Goal: Task Accomplishment & Management: Complete application form

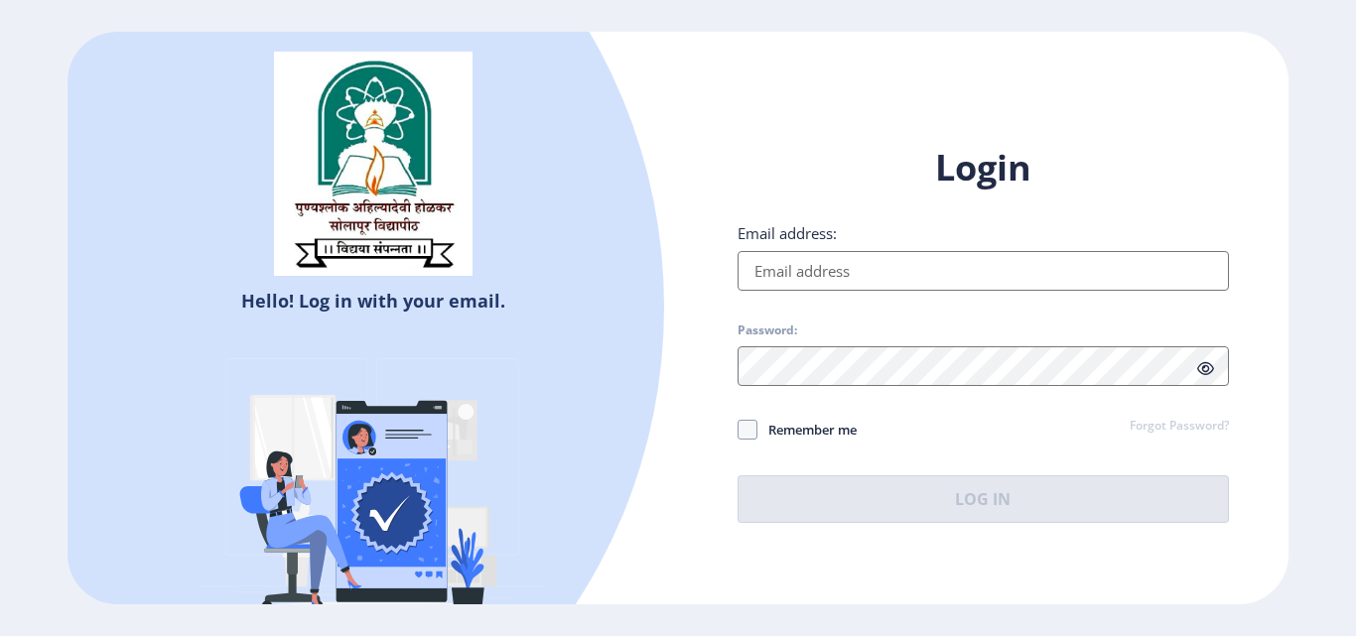
click at [834, 282] on input "Email address:" at bounding box center [982, 271] width 491 height 40
type input "[EMAIL_ADDRESS][DOMAIN_NAME]"
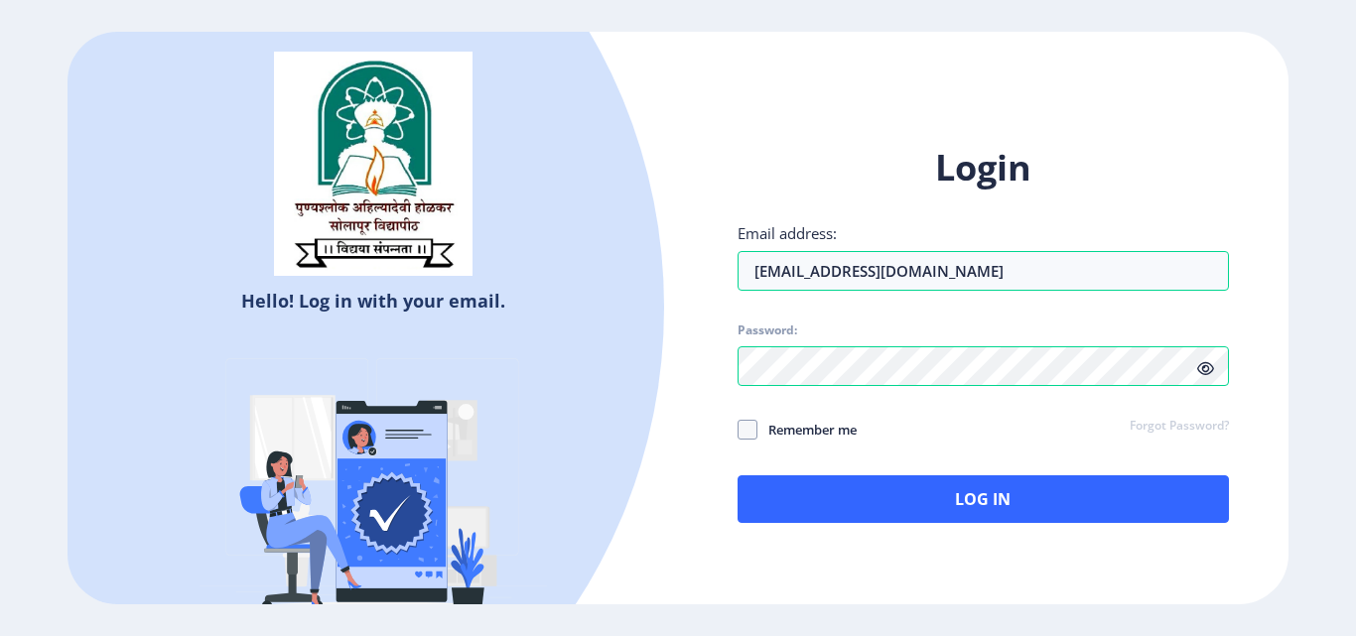
click at [693, 444] on div "Login Email address: [EMAIL_ADDRESS][DOMAIN_NAME] Password: Remember me Forgot …" at bounding box center [983, 349] width 610 height 470
click at [748, 436] on span at bounding box center [747, 430] width 20 height 20
click at [738, 431] on input "Remember me" at bounding box center [737, 430] width 1 height 1
checkbox input "true"
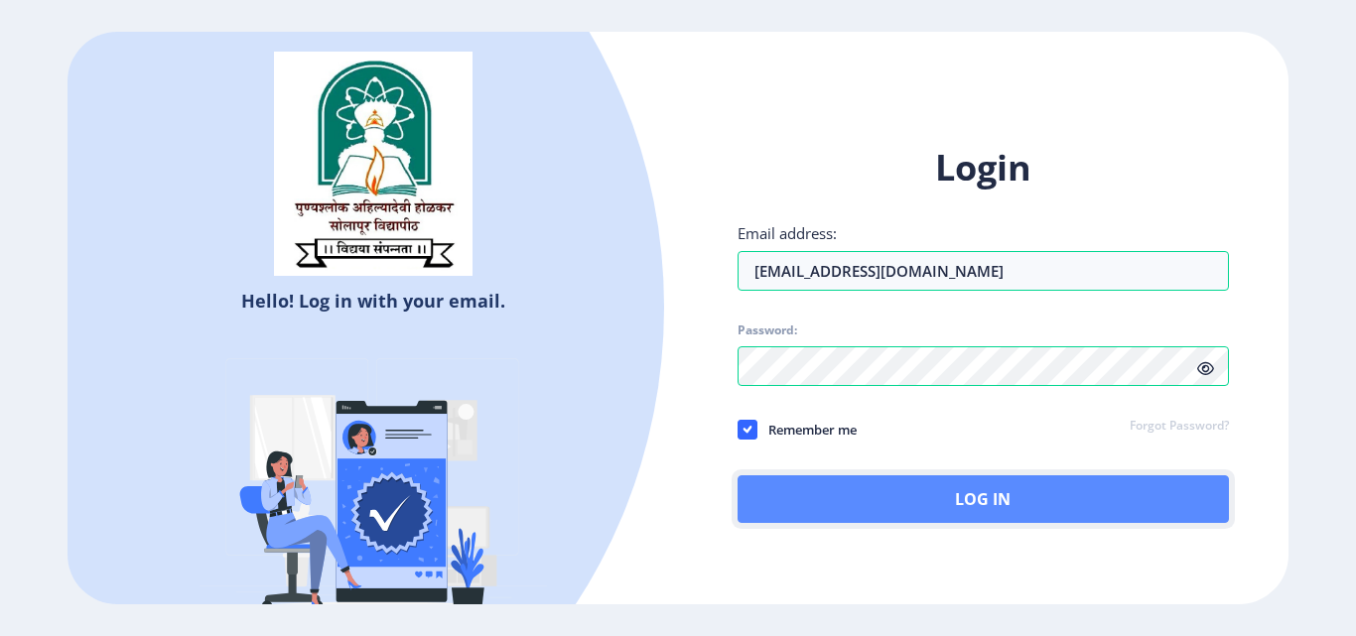
click at [783, 493] on button "Log In" at bounding box center [982, 499] width 491 height 48
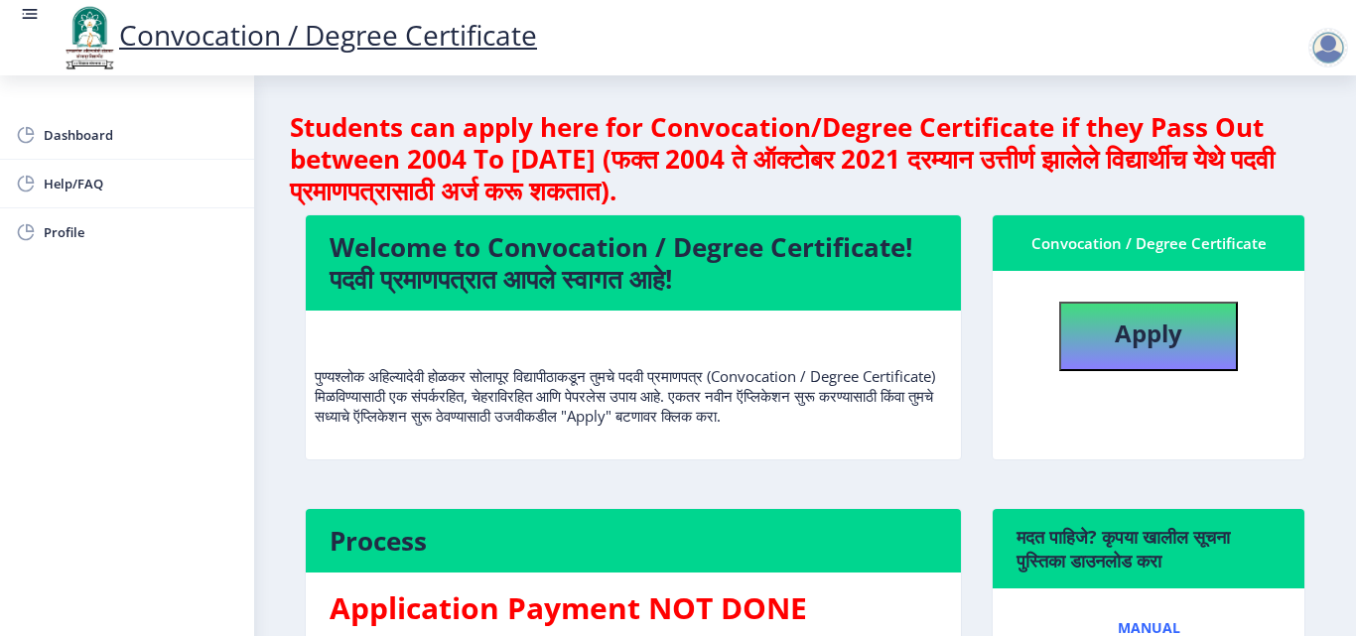
click at [520, 284] on h4 "Welcome to Convocation / Degree Certificate! पदवी प्रमाणपत्रात आपले स्वागत आहे!" at bounding box center [633, 263] width 607 height 64
click at [1123, 311] on button "Apply" at bounding box center [1148, 336] width 179 height 69
select select
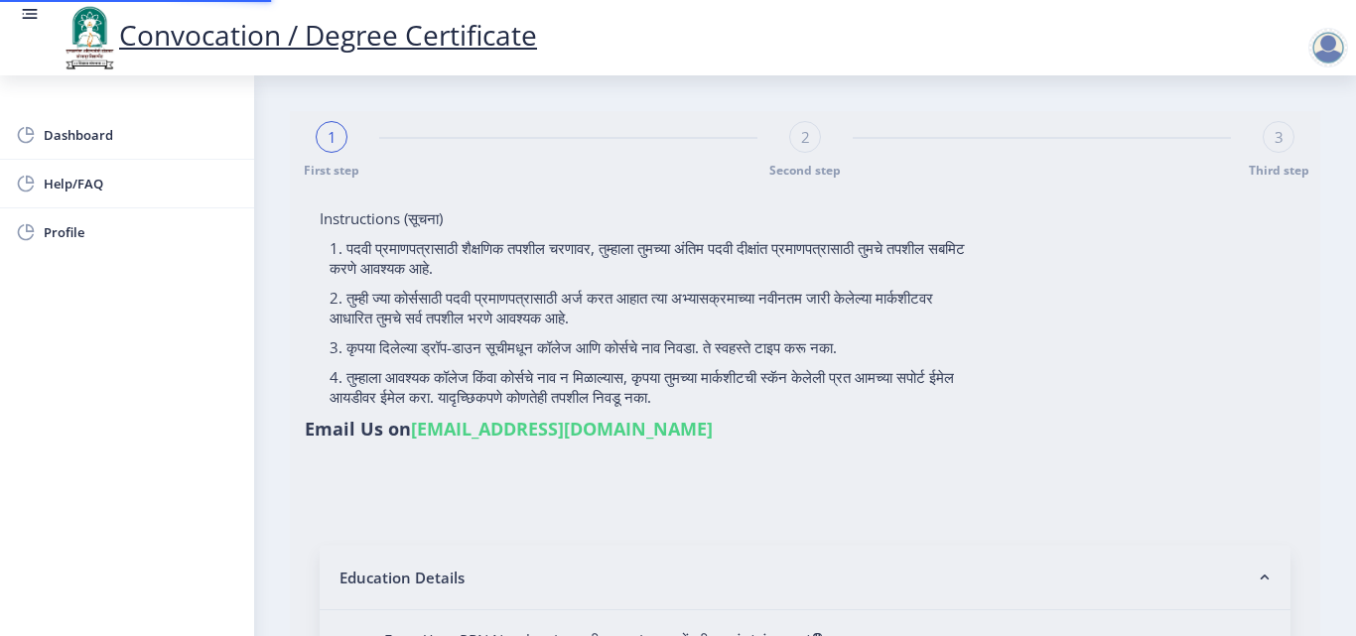
type input "2011032500001425"
select select "Regular"
select select "2015"
select select "October"
select select "PASS CLASS"
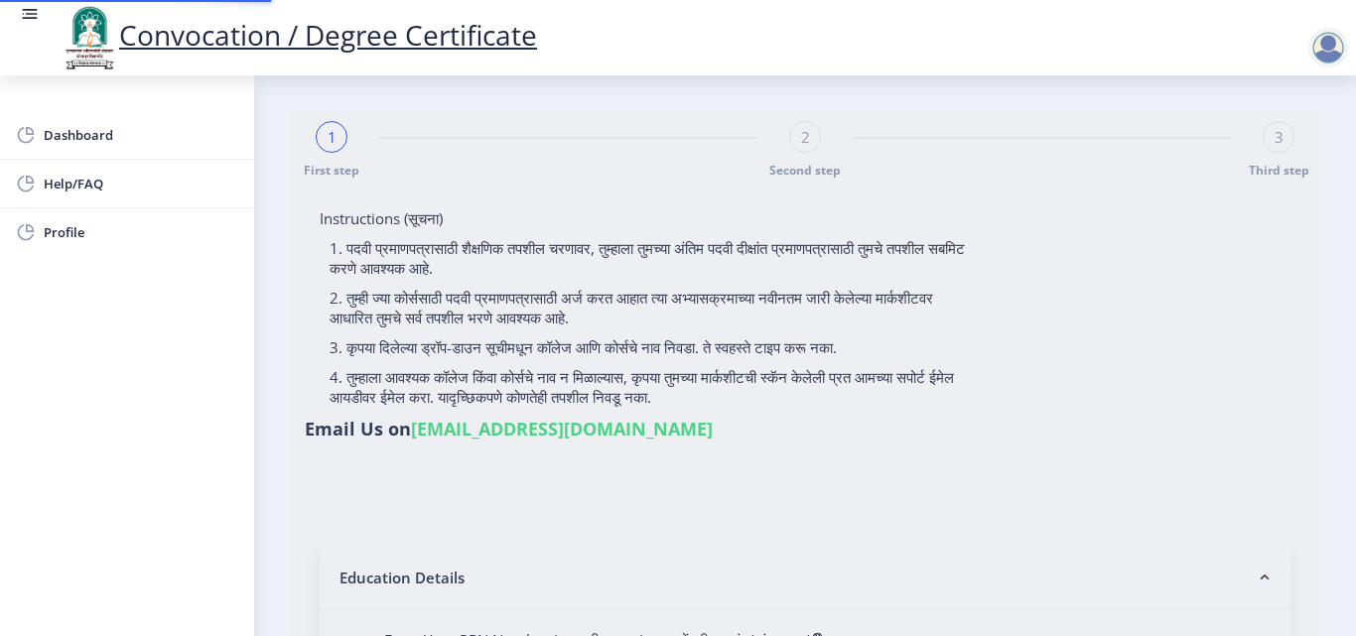
type input "117656"
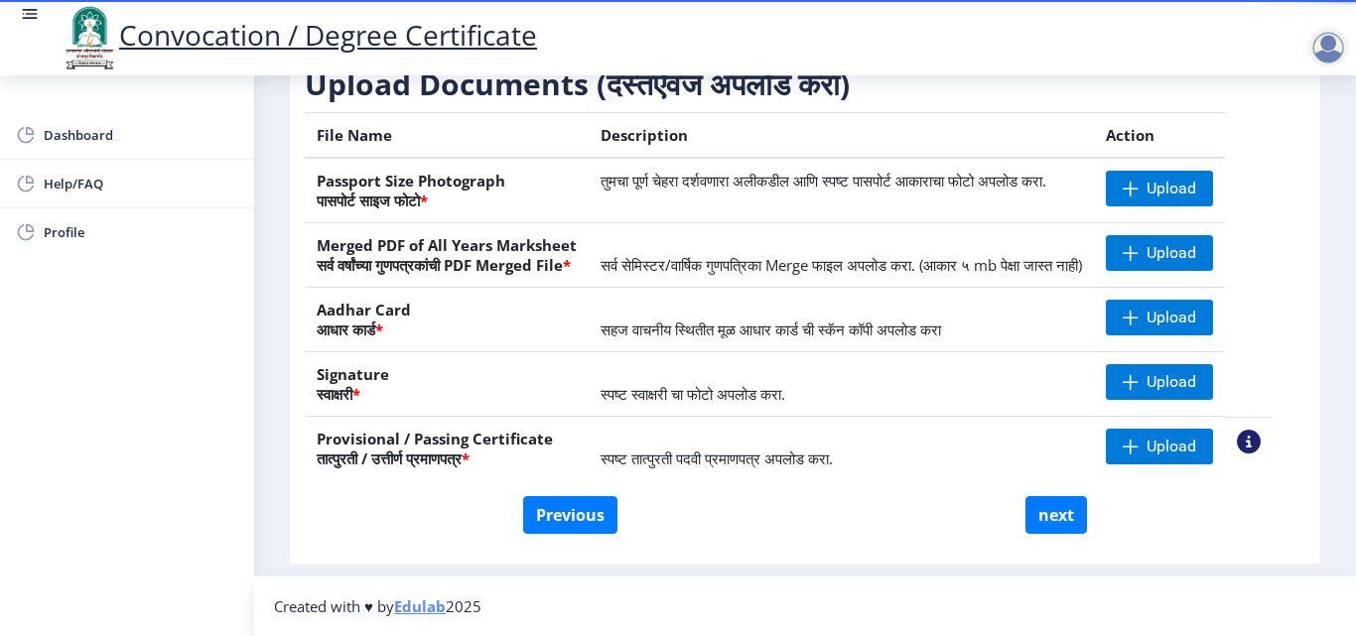
scroll to position [366, 0]
click at [833, 465] on span "स्पष्ट तात्पुरती पदवी प्रमाणपत्र अपलोड करा." at bounding box center [716, 459] width 232 height 20
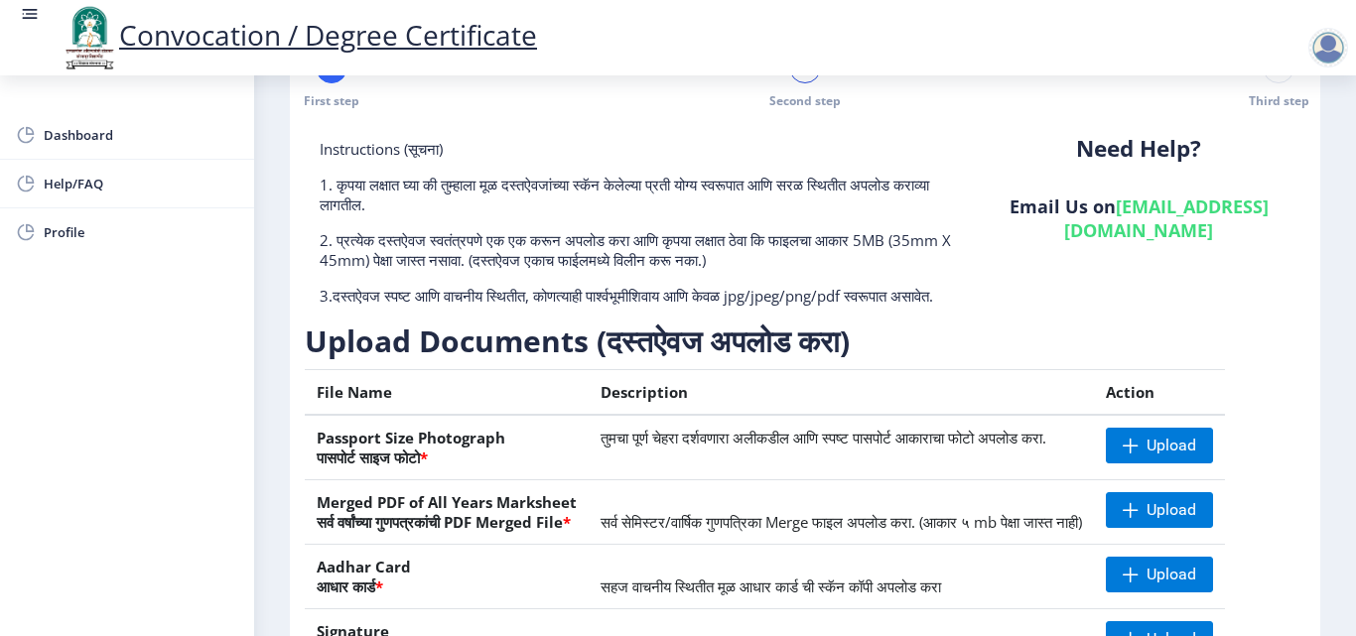
scroll to position [68, 0]
click at [860, 306] on p "3.दस्तऐवज स्पष्ट आणि वाचनीय स्थितीत, कोणत्याही पार्श्वभूमीशिवाय आणि केवळ jpg/jp…" at bounding box center [638, 297] width 637 height 20
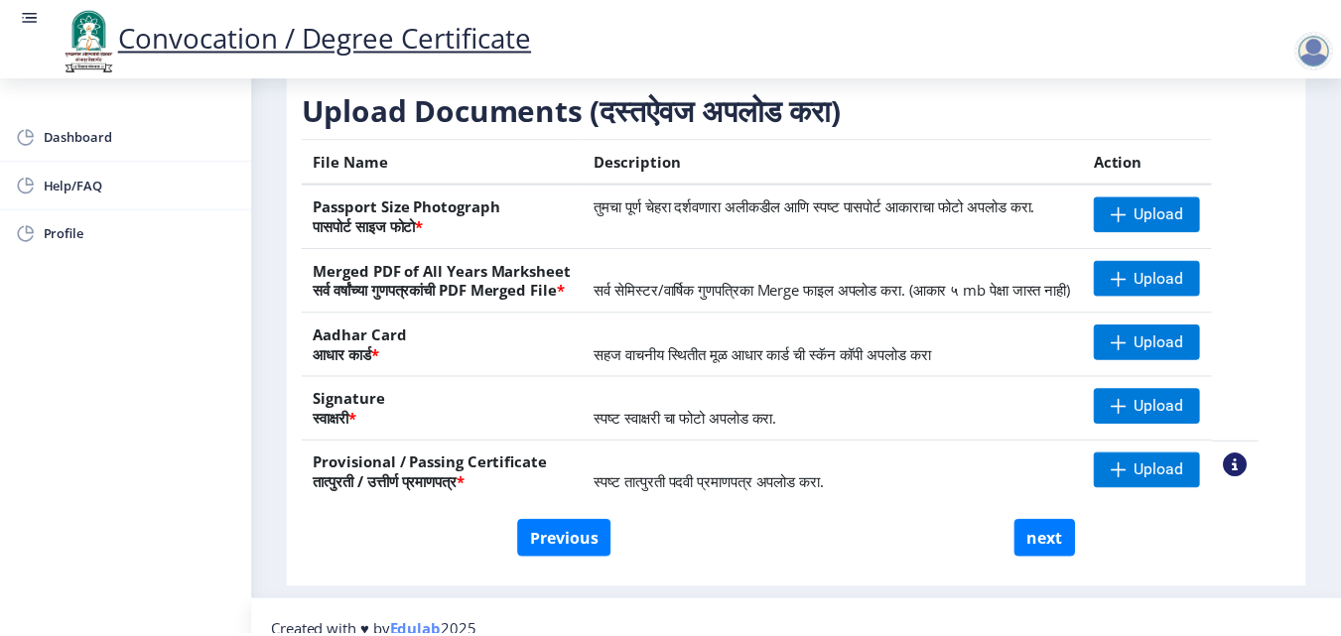
scroll to position [267, 0]
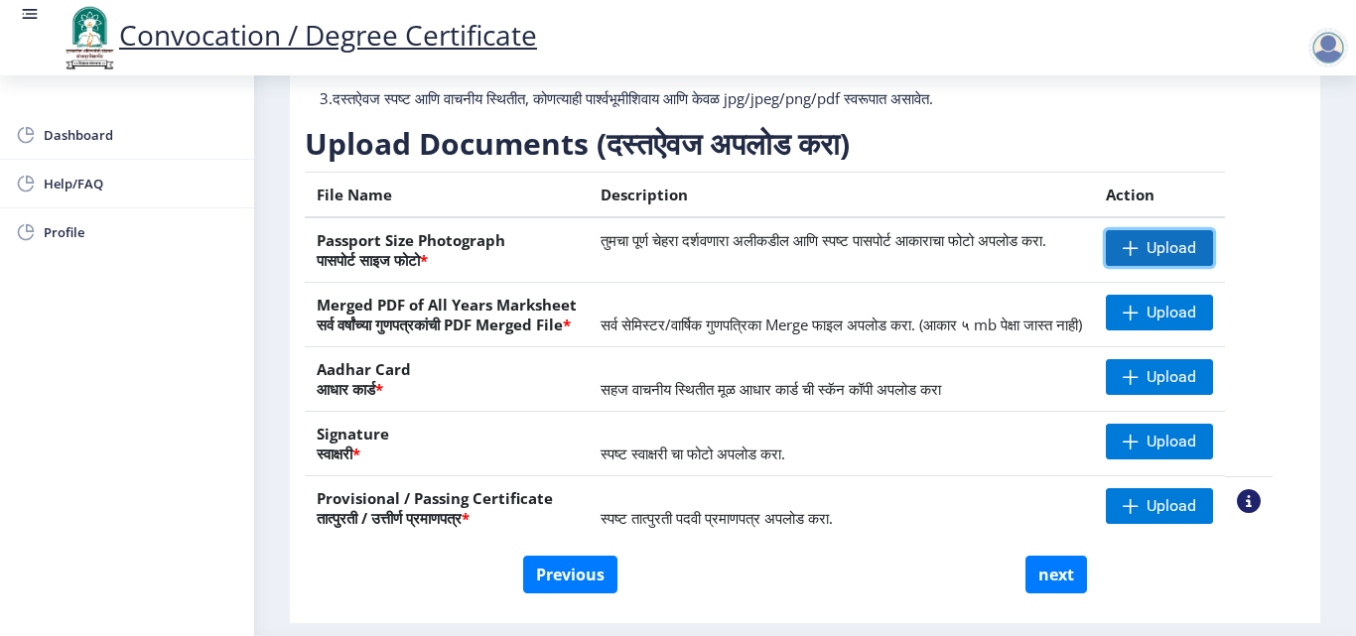
click at [1190, 258] on span "Upload" at bounding box center [1171, 248] width 50 height 20
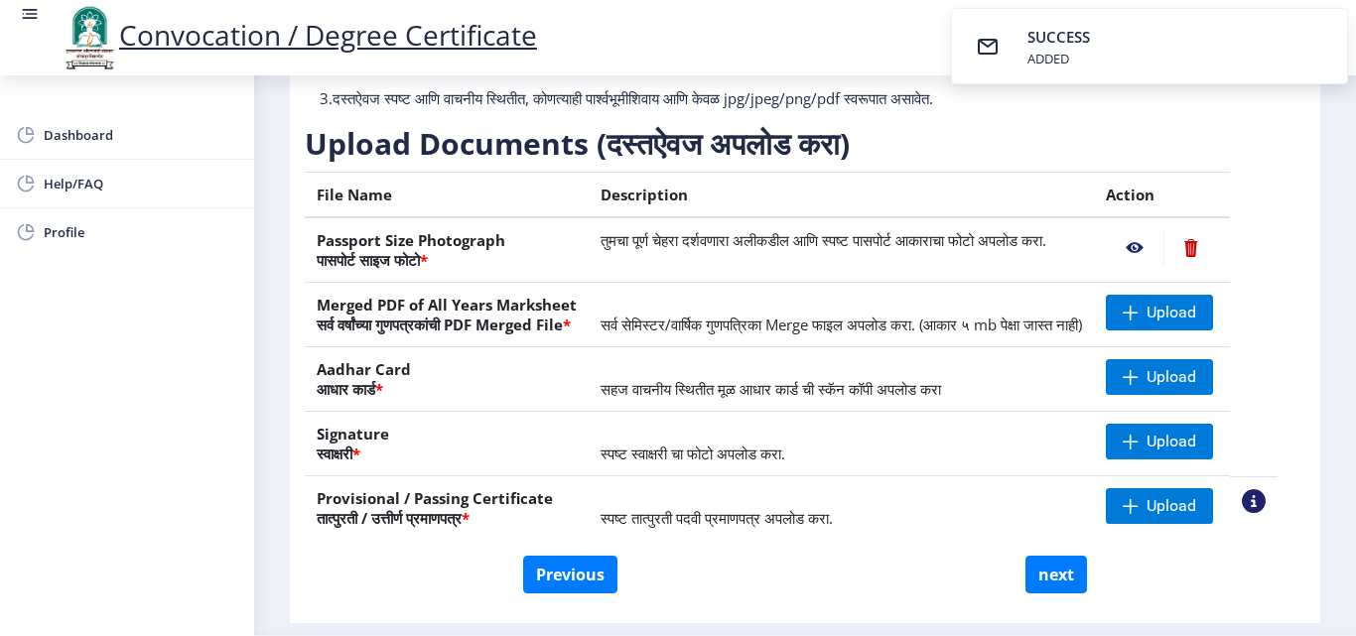
click at [1163, 266] on nb-action at bounding box center [1135, 248] width 58 height 36
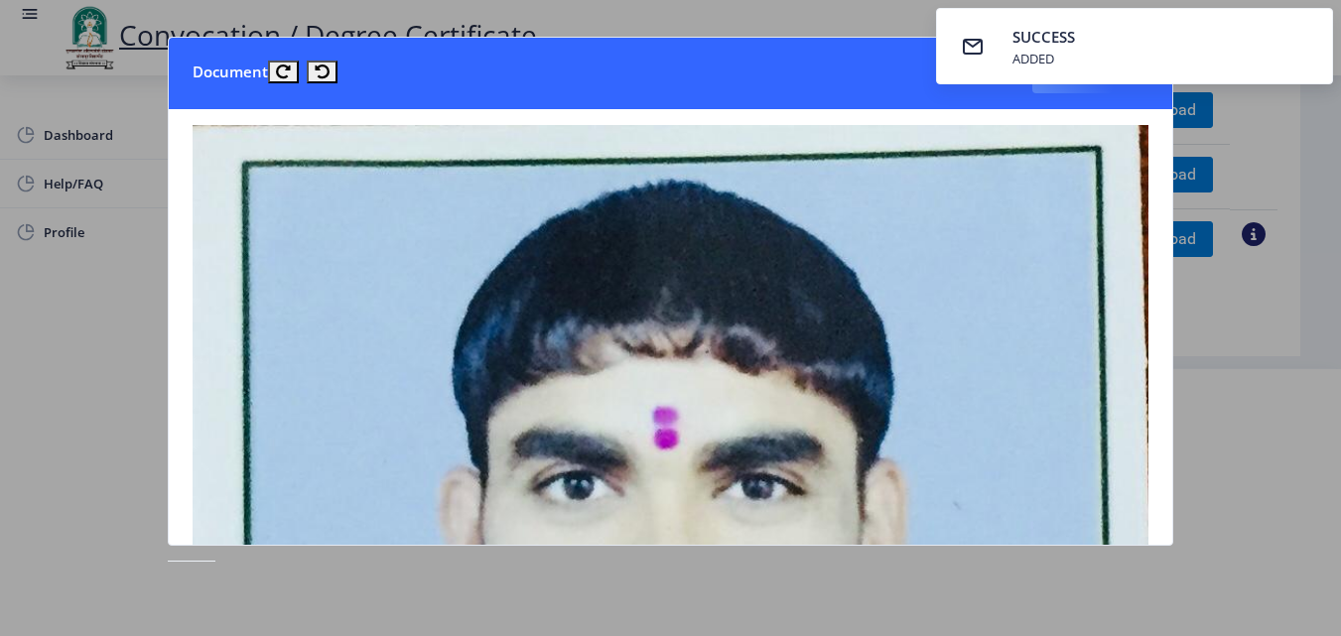
click at [693, 27] on div at bounding box center [670, 318] width 1341 height 636
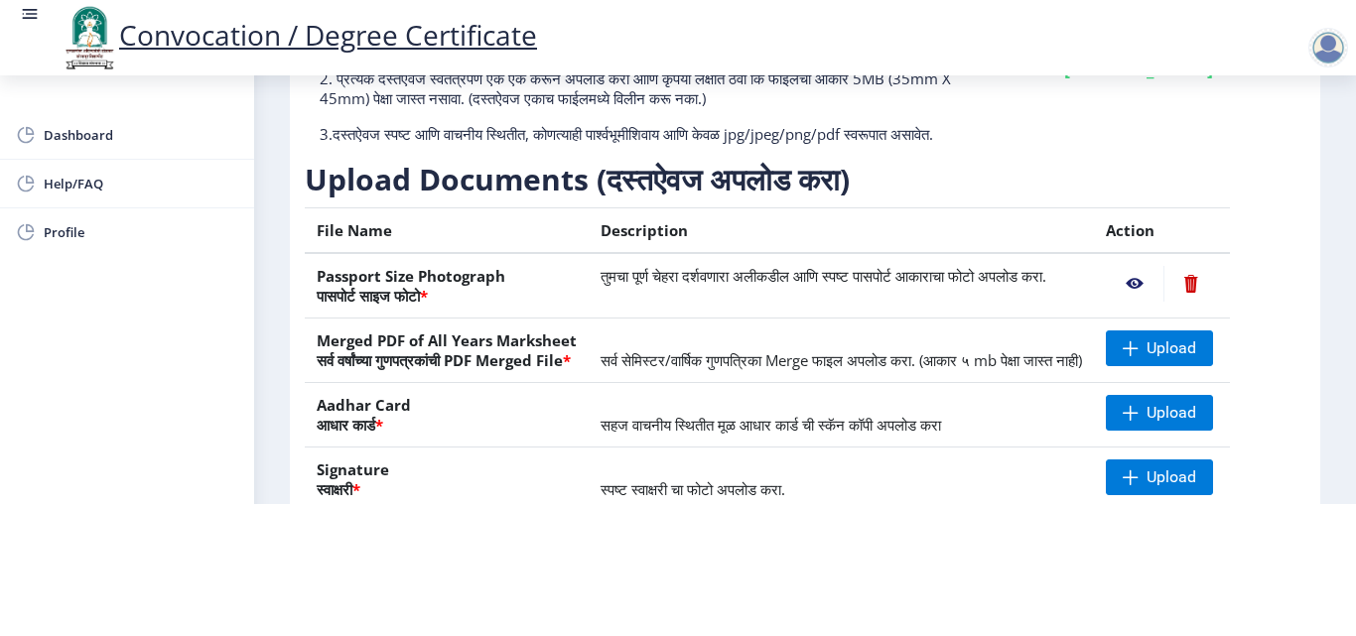
scroll to position [199, 0]
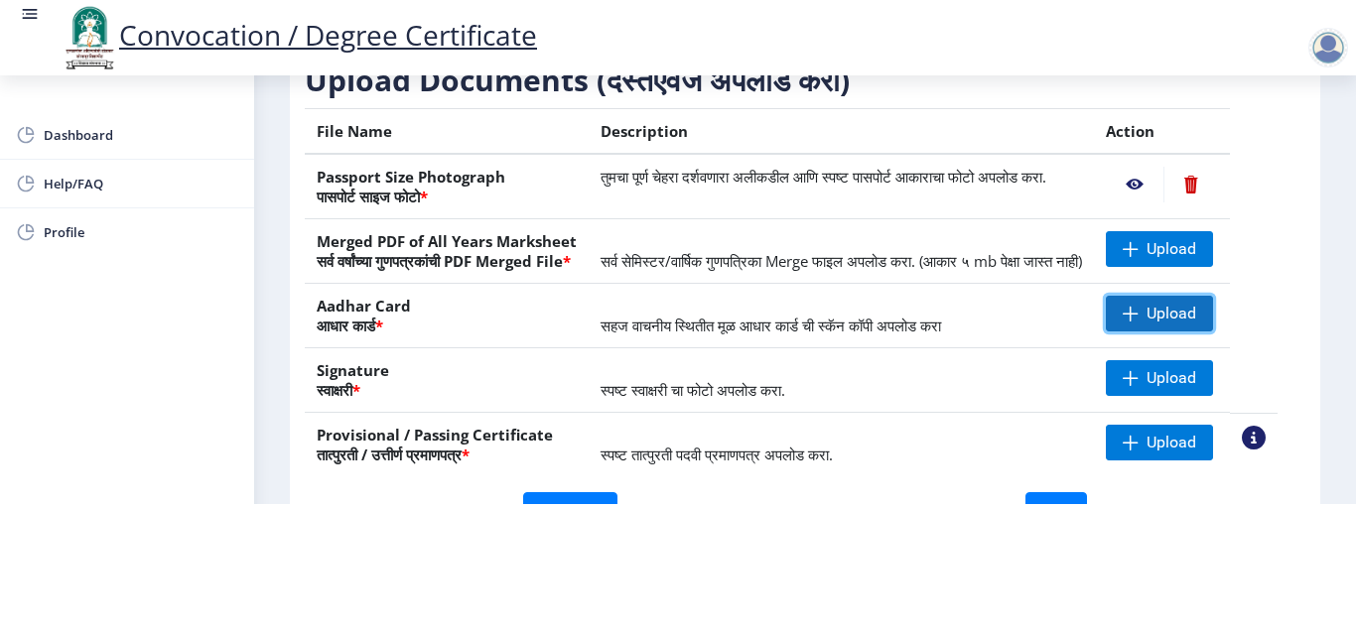
click at [1186, 316] on span "Upload" at bounding box center [1171, 314] width 50 height 20
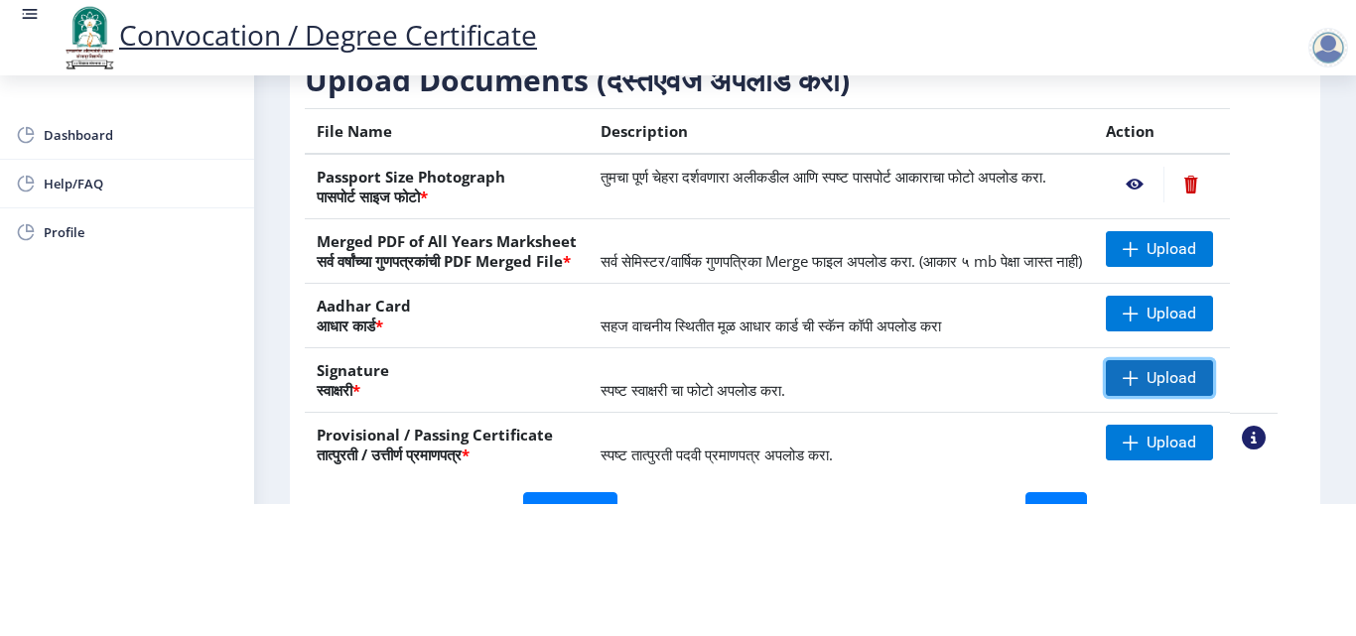
click at [1166, 380] on span "Upload" at bounding box center [1159, 378] width 107 height 36
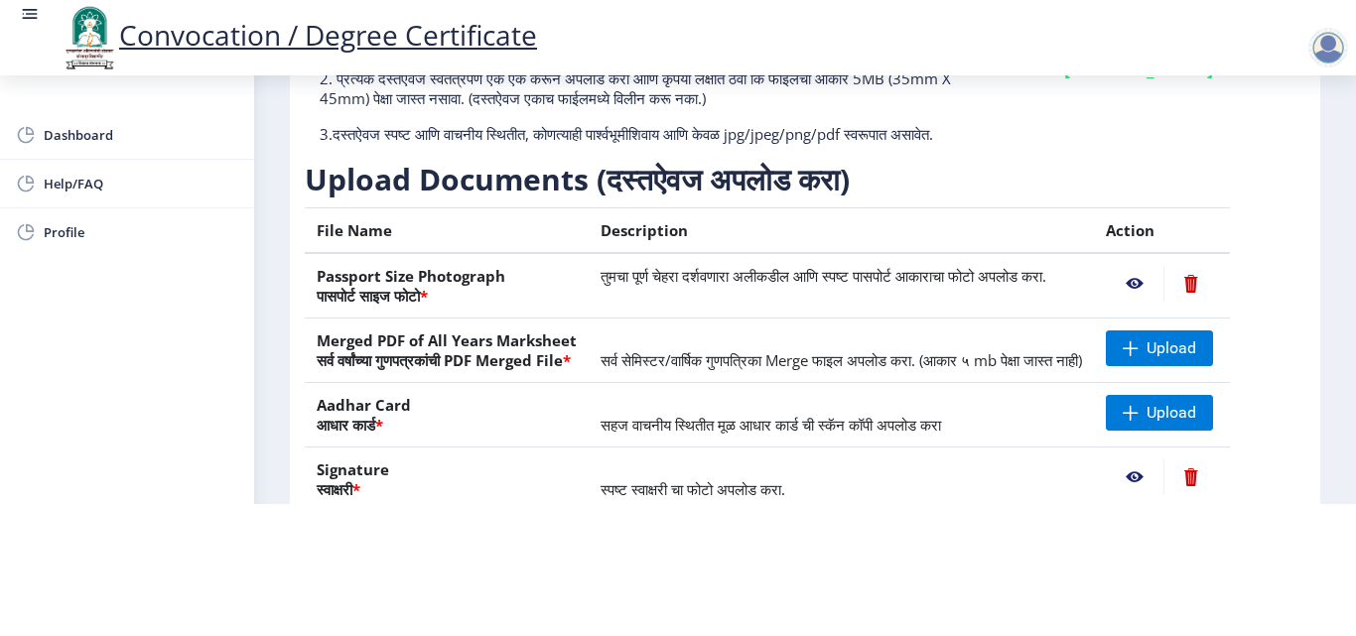
click at [875, 354] on td "सर्व सेमिस्टर/वार्षिक गुणपत्रिका Merge फाइल अपलोड करा. (आकार ५ mb पेक्षा जास्त …" at bounding box center [841, 351] width 505 height 65
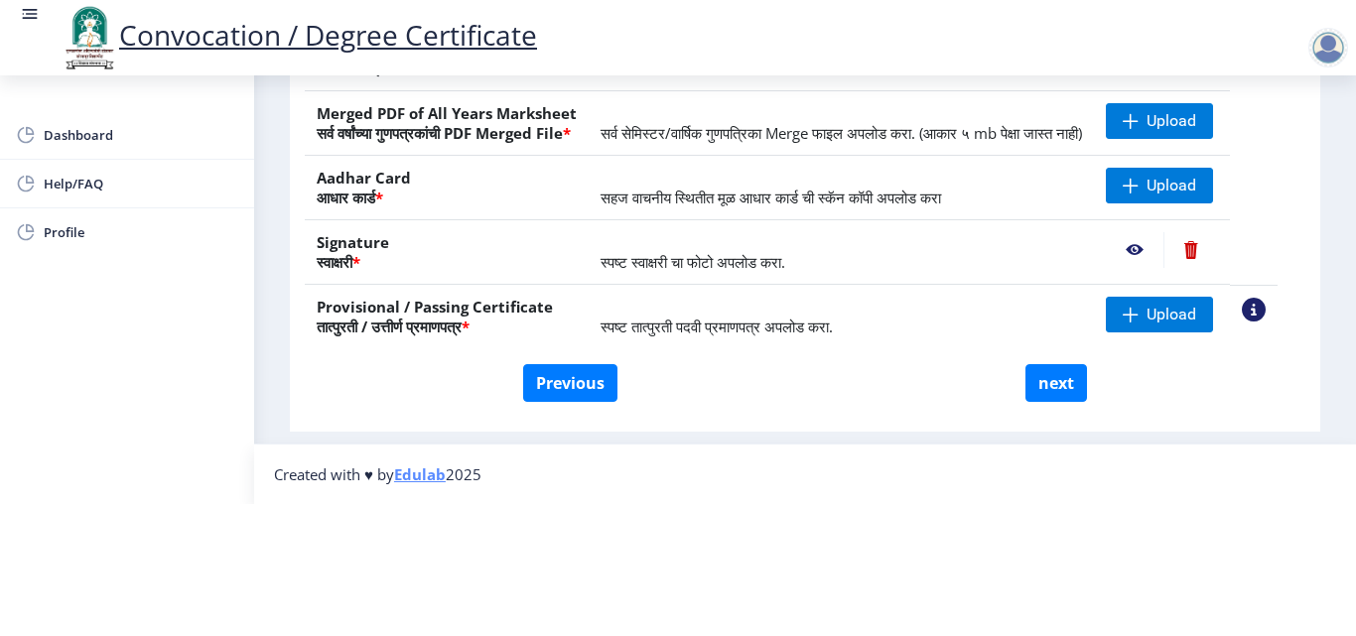
scroll to position [366, 0]
drag, startPoint x: 316, startPoint y: 270, endPoint x: 398, endPoint y: 270, distance: 82.4
click at [398, 285] on th "Provisional / Passing Certificate तात्पुरती / उत्तीर्ण प्रमाणपत्र *" at bounding box center [447, 317] width 284 height 65
copy th "Provisional"
click at [374, 220] on th "Signature स्वाक्षरी *" at bounding box center [447, 252] width 284 height 65
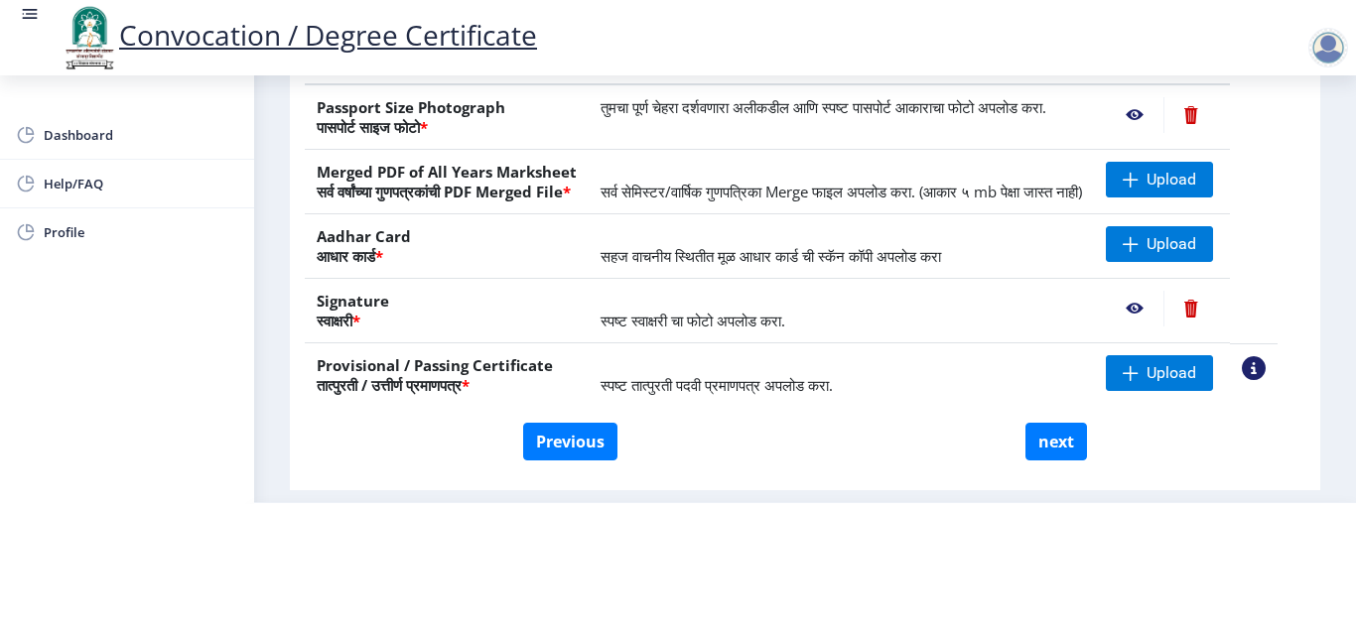
scroll to position [267, 0]
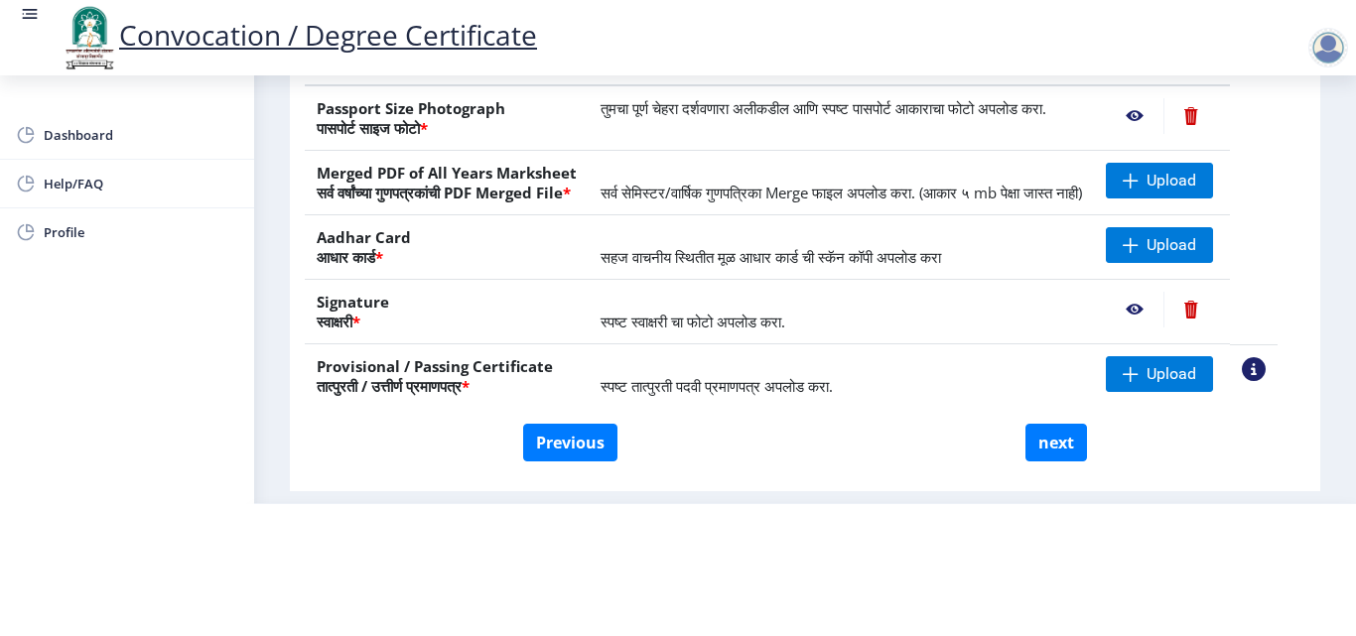
click at [1157, 315] on nb-action at bounding box center [1135, 310] width 58 height 36
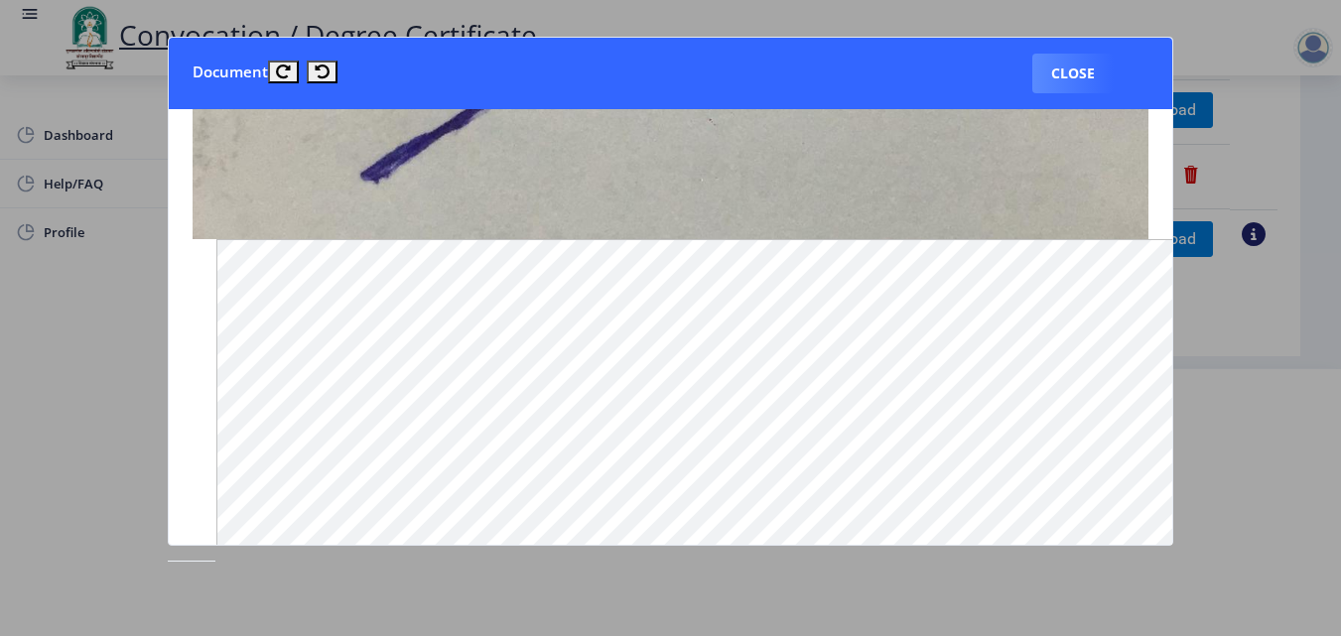
scroll to position [496, 0]
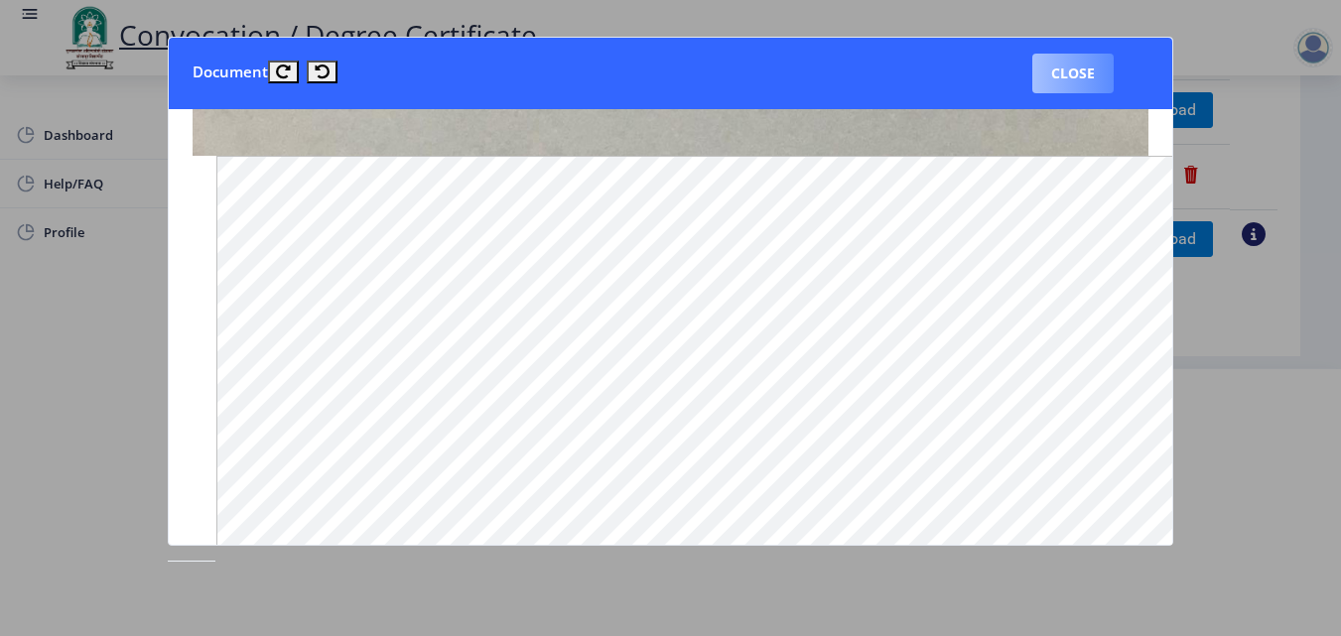
click at [1085, 74] on button "Close" at bounding box center [1072, 74] width 81 height 40
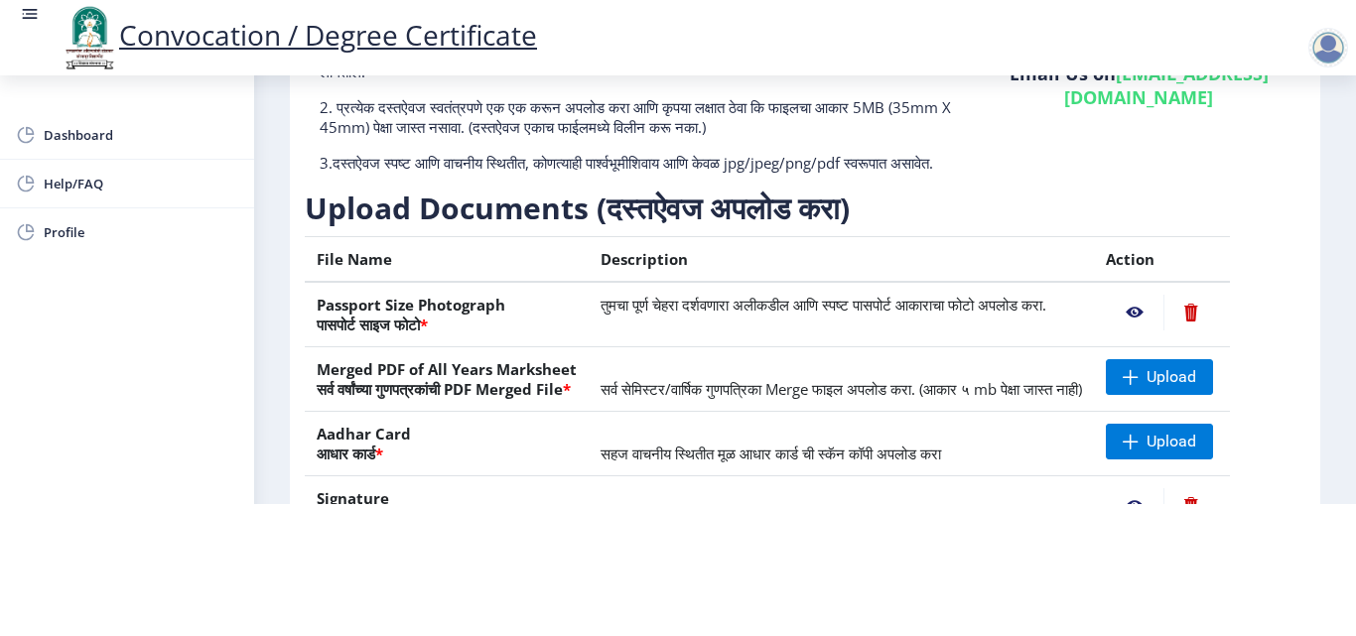
scroll to position [68, 0]
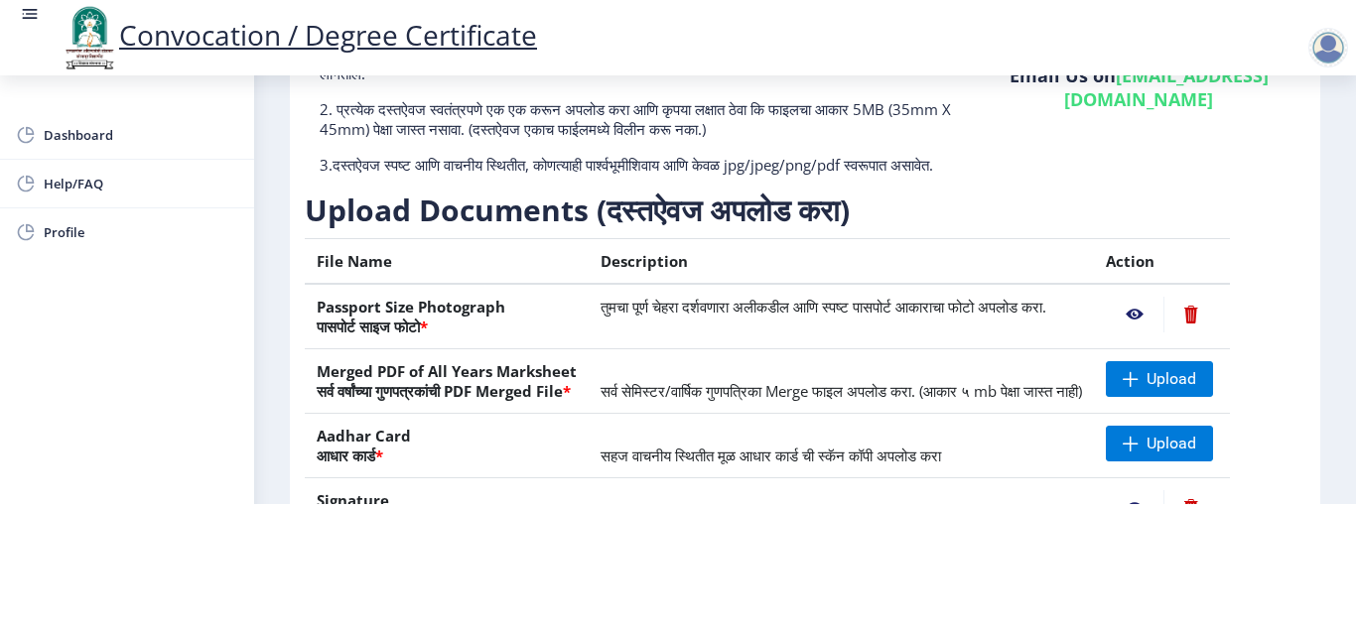
click at [1153, 297] on nb-action at bounding box center [1135, 315] width 58 height 36
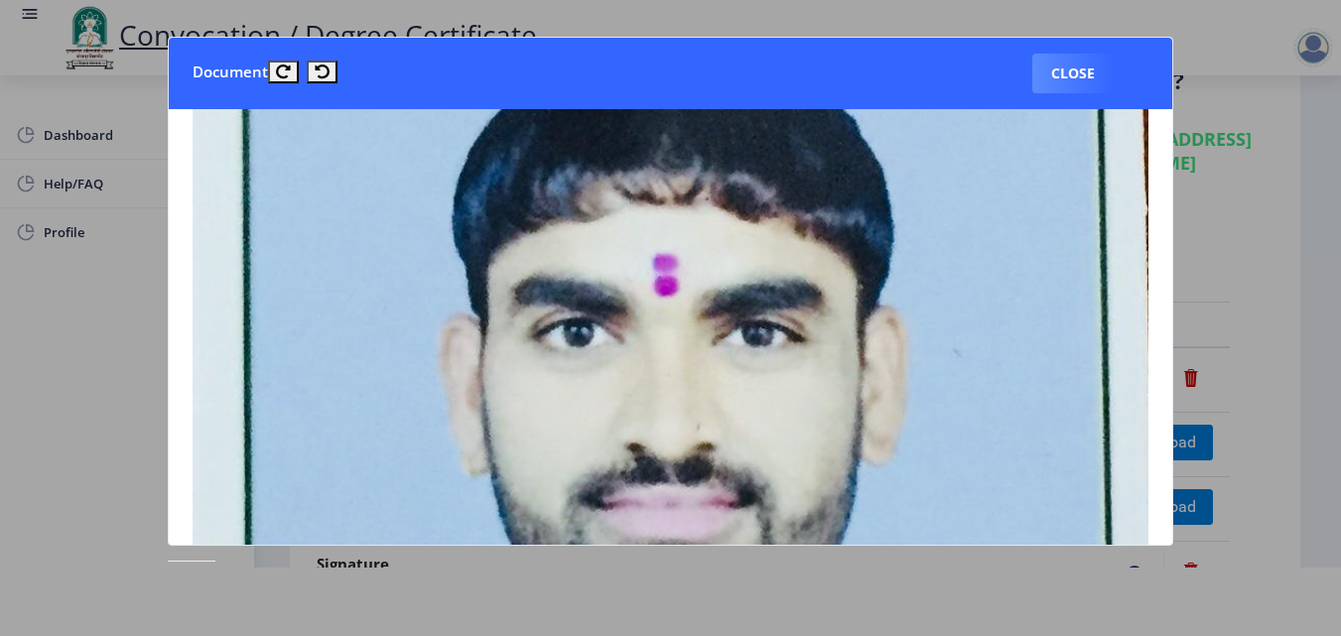
scroll to position [397, 0]
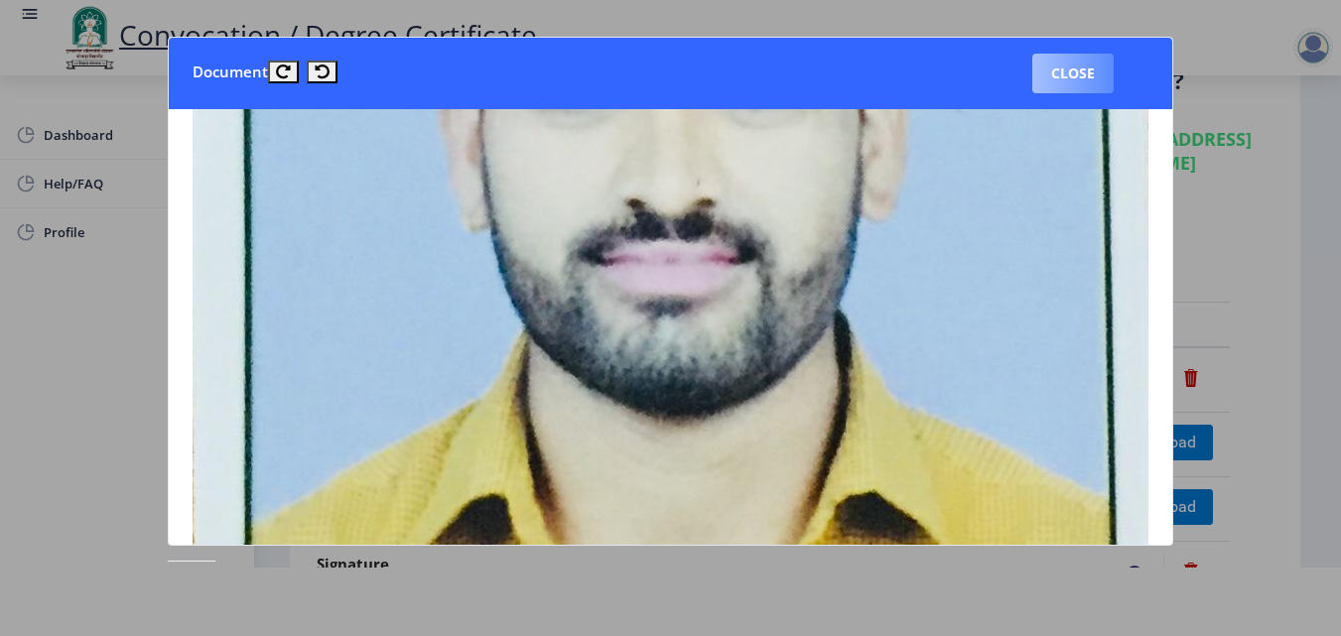
click at [1075, 75] on button "Close" at bounding box center [1072, 74] width 81 height 40
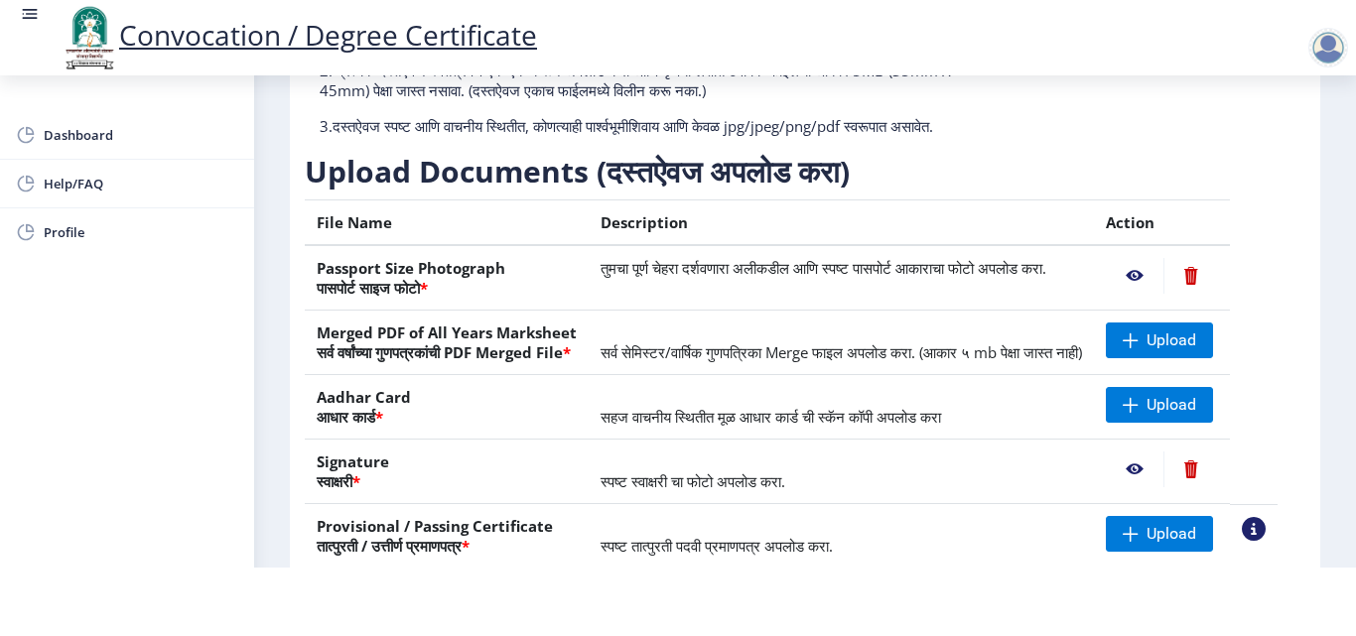
scroll to position [267, 0]
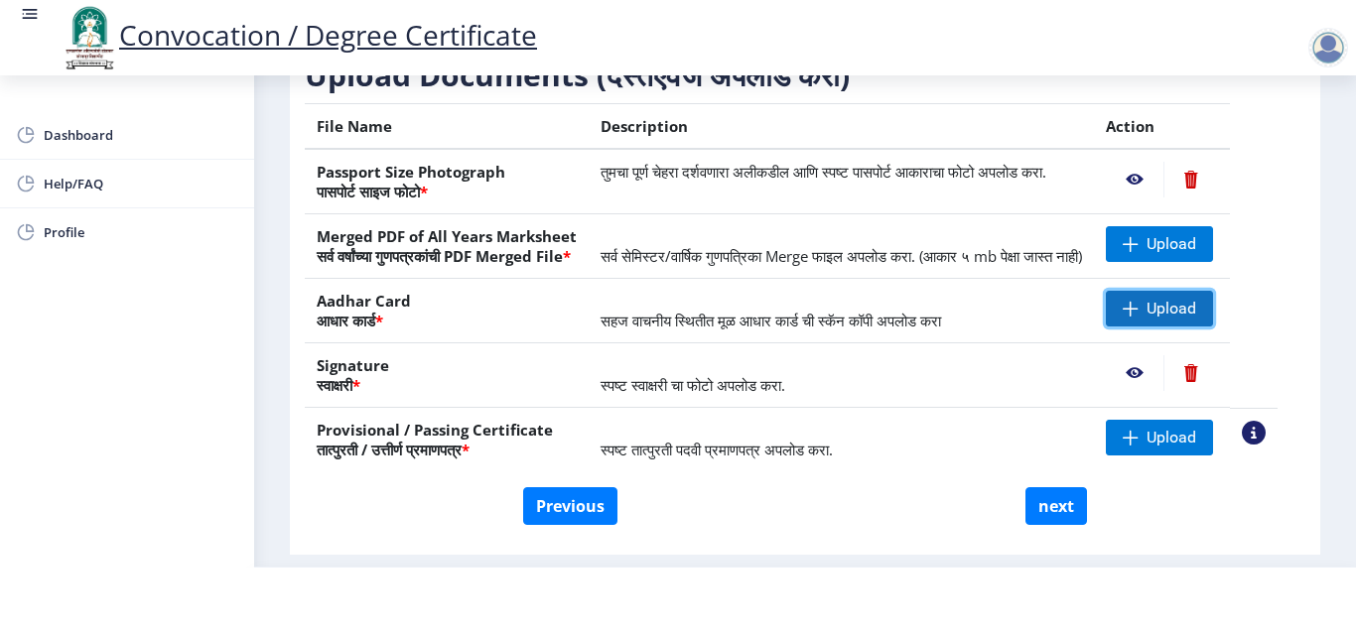
click at [1196, 319] on span "Upload" at bounding box center [1171, 309] width 50 height 20
click at [1187, 319] on span "Upload" at bounding box center [1171, 309] width 50 height 20
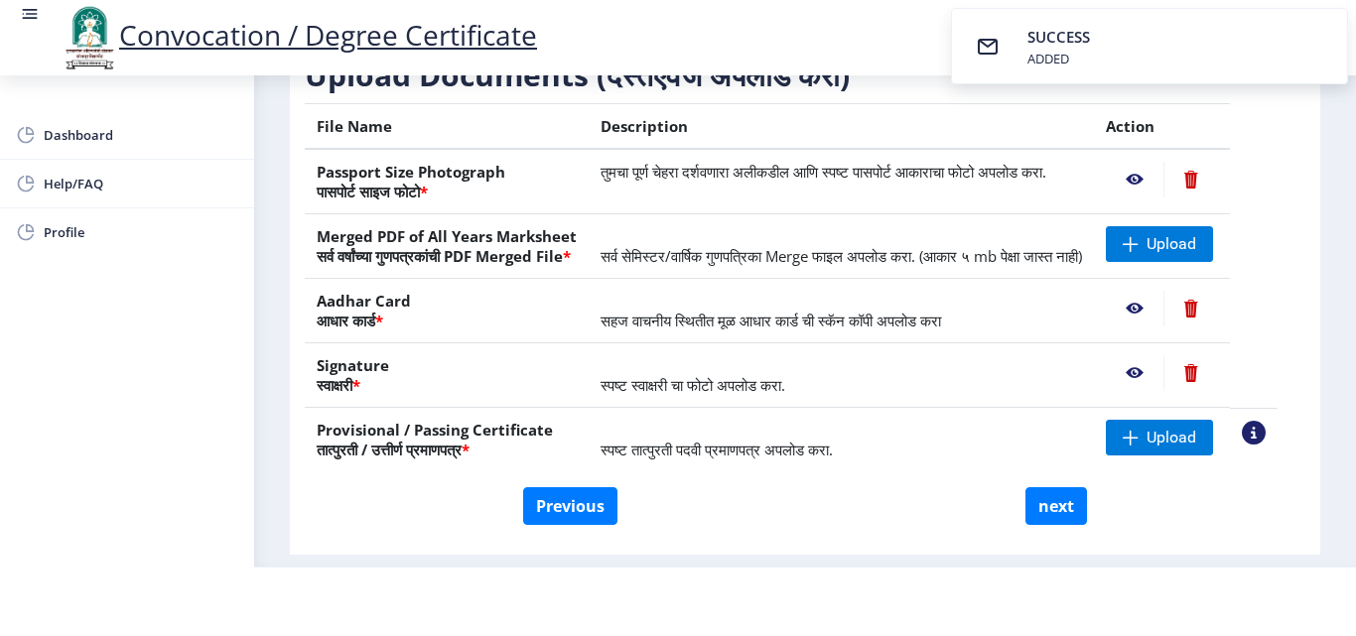
click at [1163, 327] on nb-action at bounding box center [1135, 309] width 58 height 36
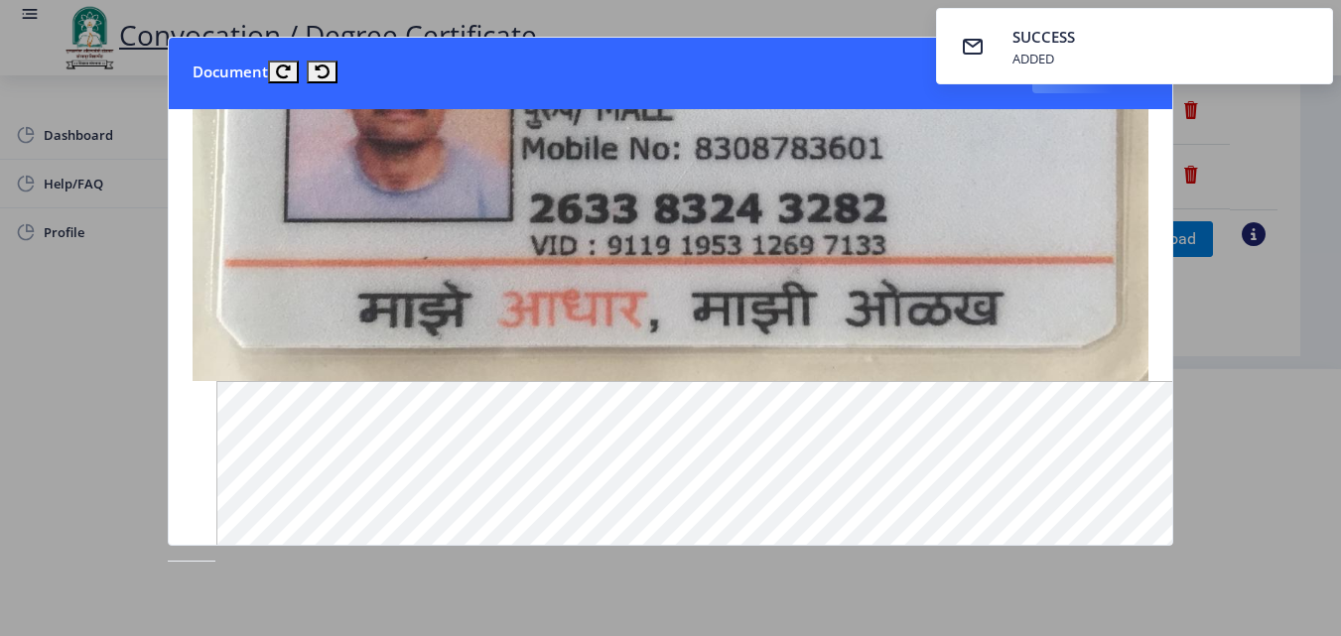
scroll to position [335, 0]
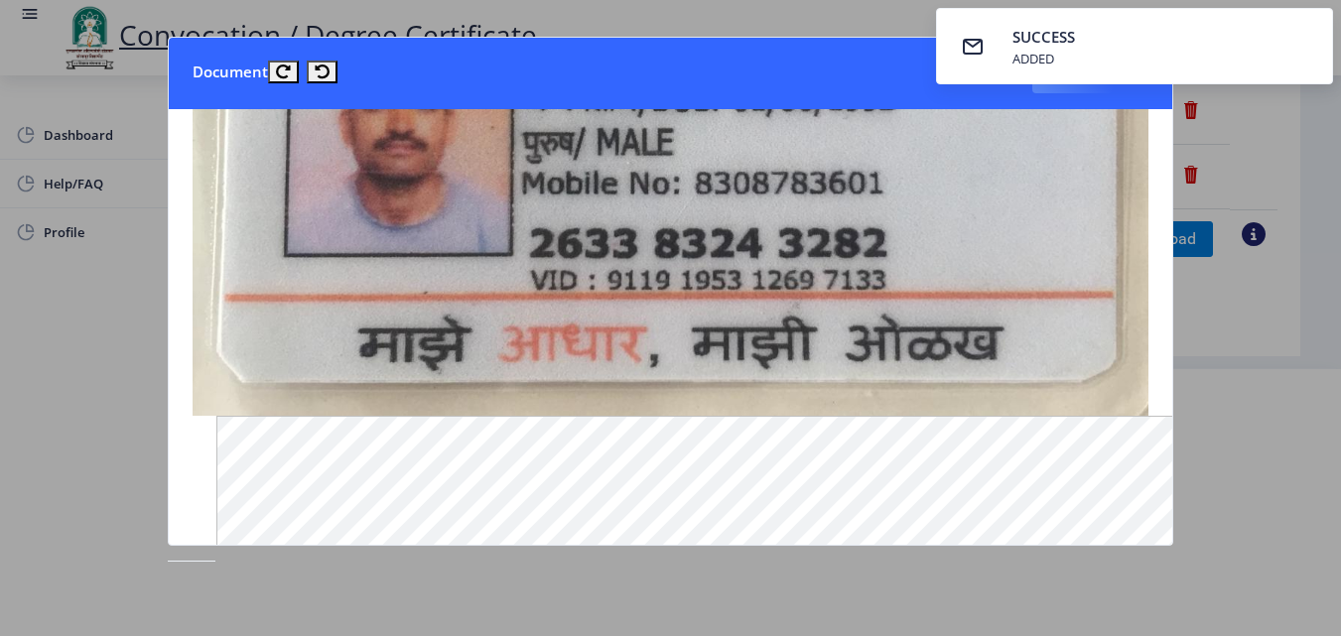
click at [638, 19] on div at bounding box center [670, 318] width 1341 height 636
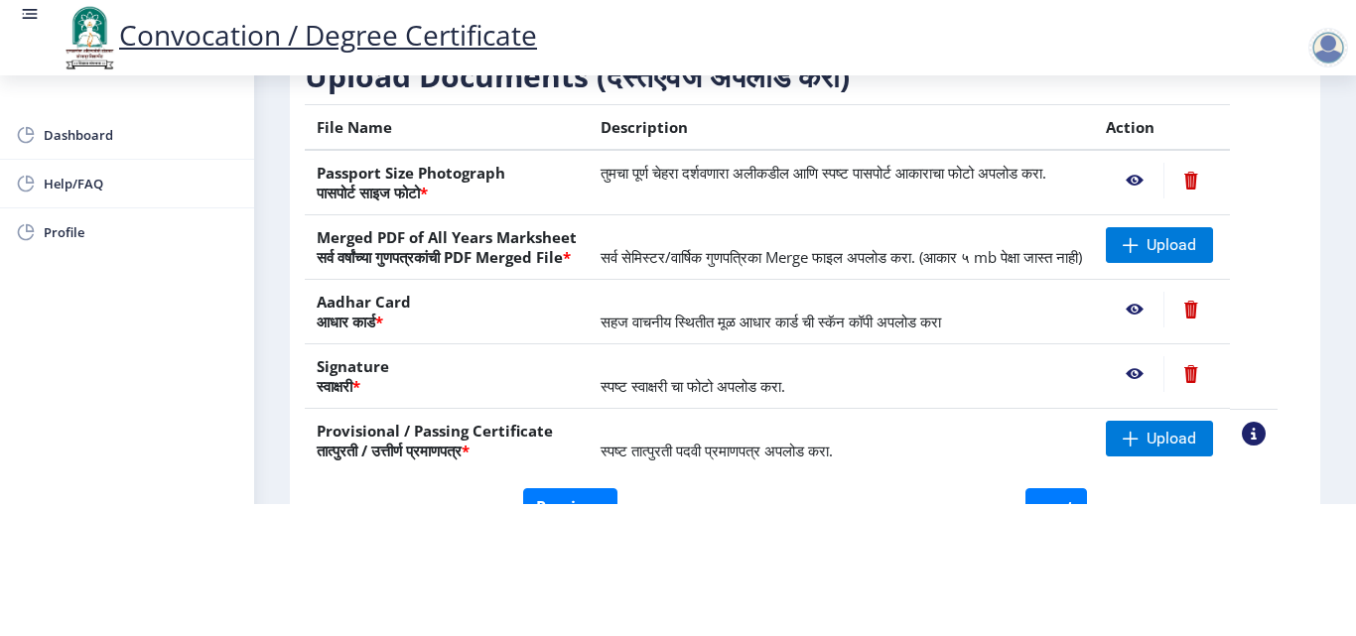
scroll to position [168, 0]
